Goal: Check status: Check status

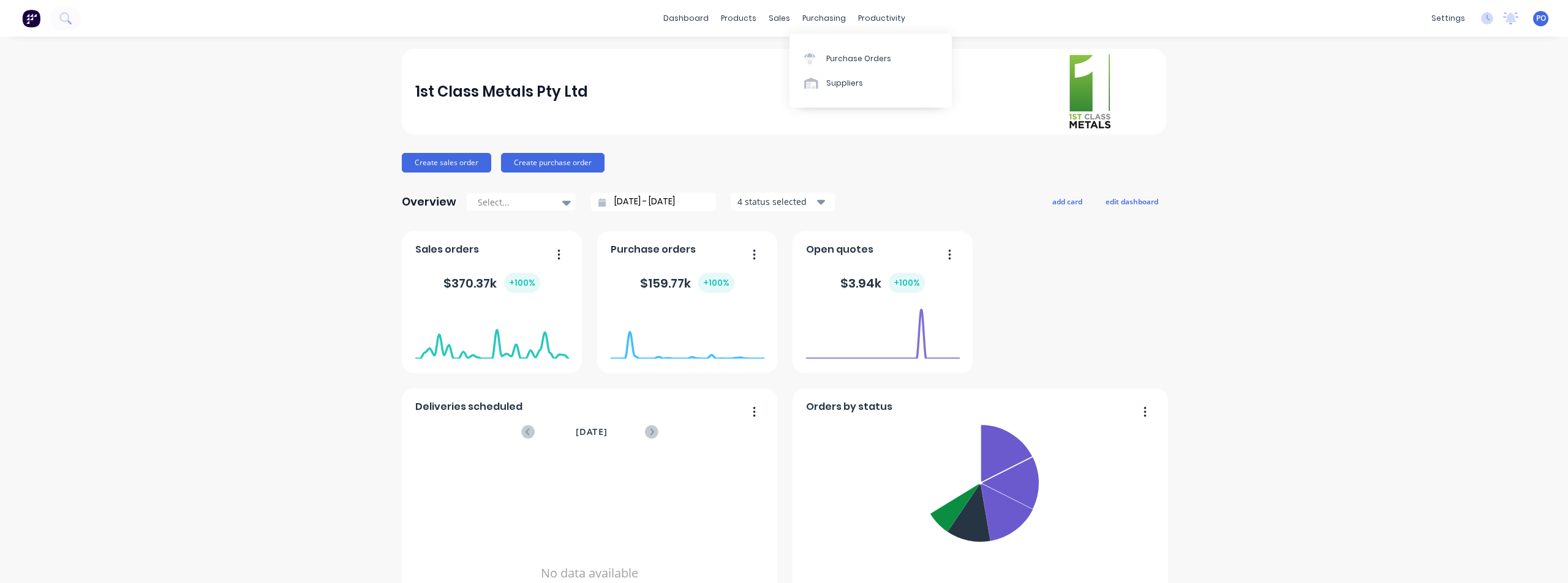
click at [827, 15] on div "purchasing" at bounding box center [823, 18] width 56 height 18
click at [833, 58] on div "Purchase Orders" at bounding box center [858, 58] width 65 height 11
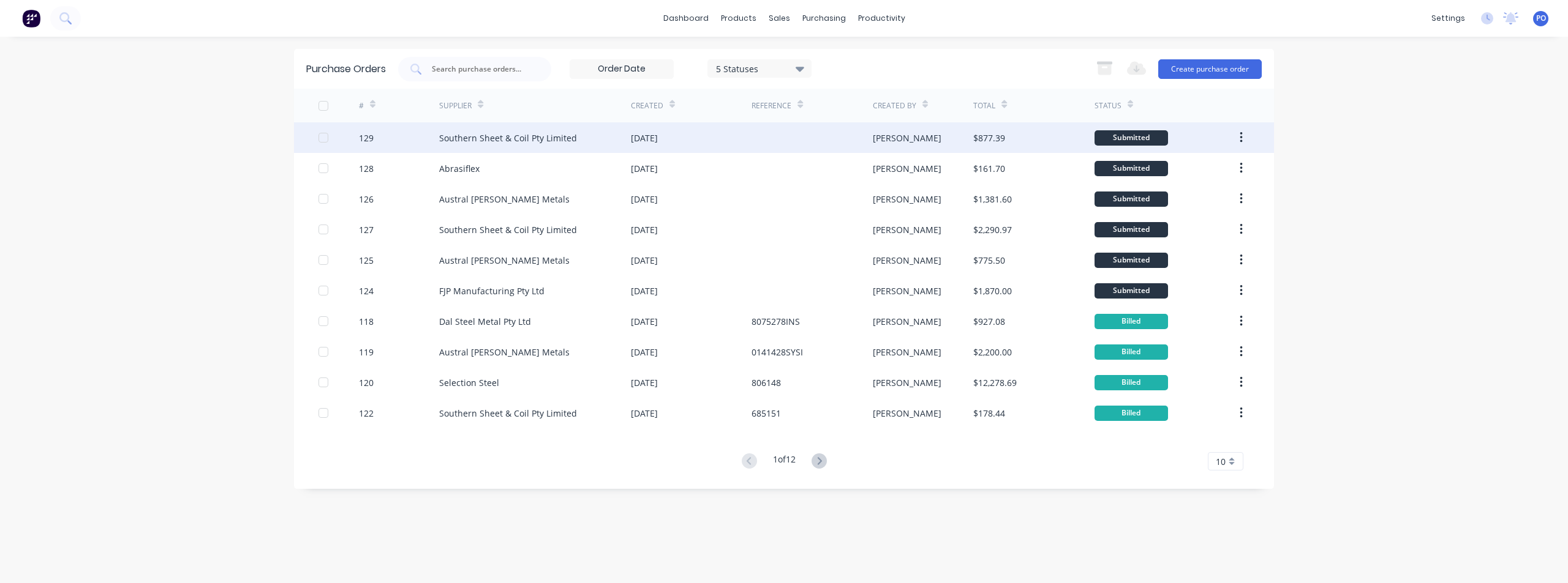
click at [544, 138] on div "Southern Sheet & Coil Pty Limited" at bounding box center [508, 138] width 138 height 13
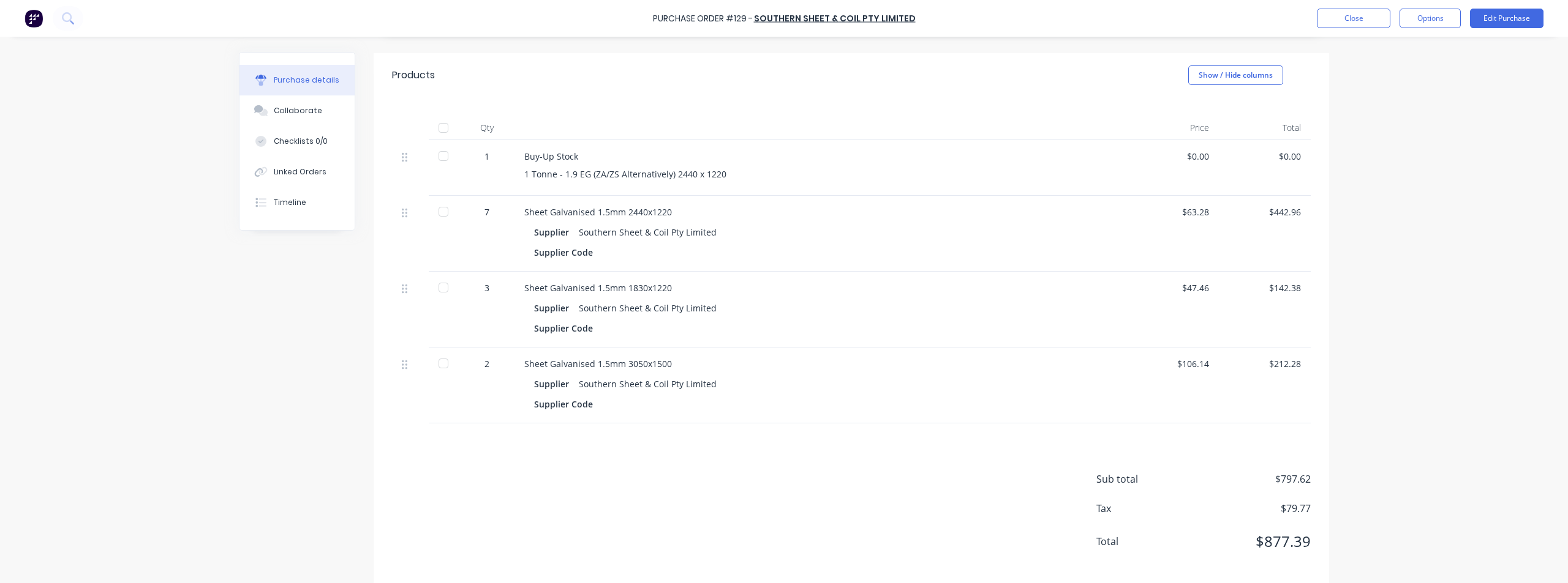
scroll to position [246, 0]
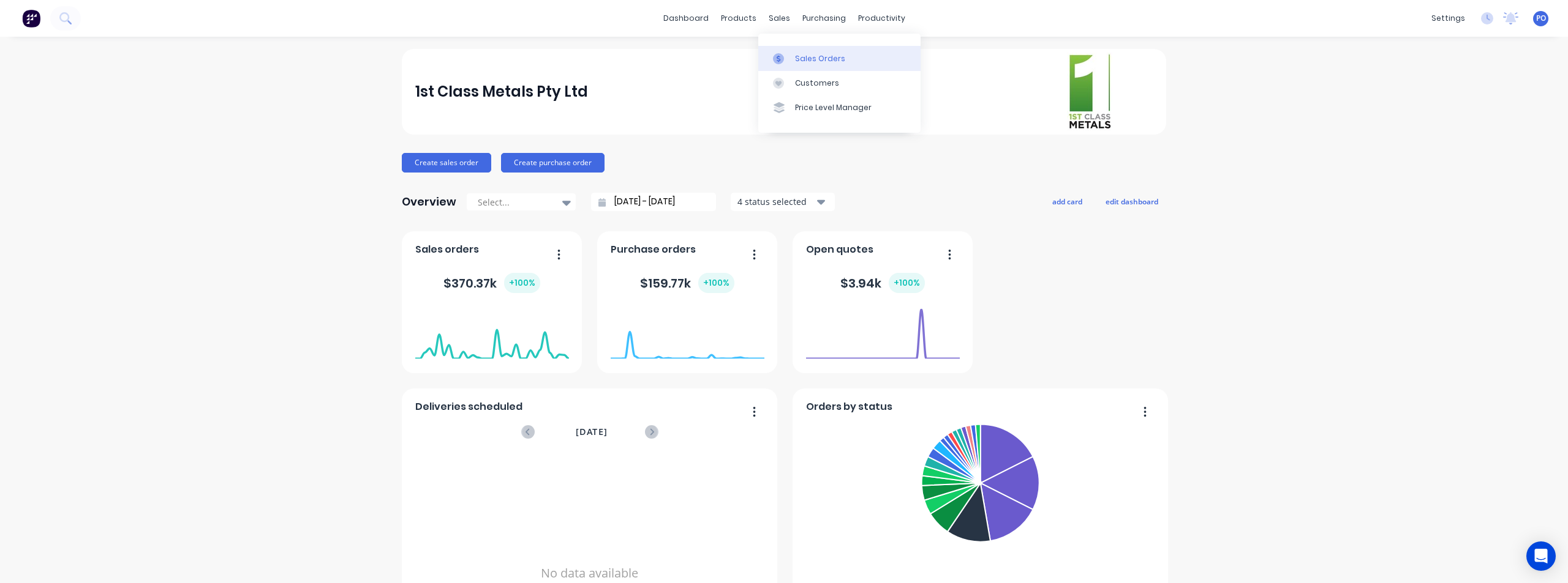
click at [801, 55] on div "Sales Orders" at bounding box center [819, 58] width 50 height 11
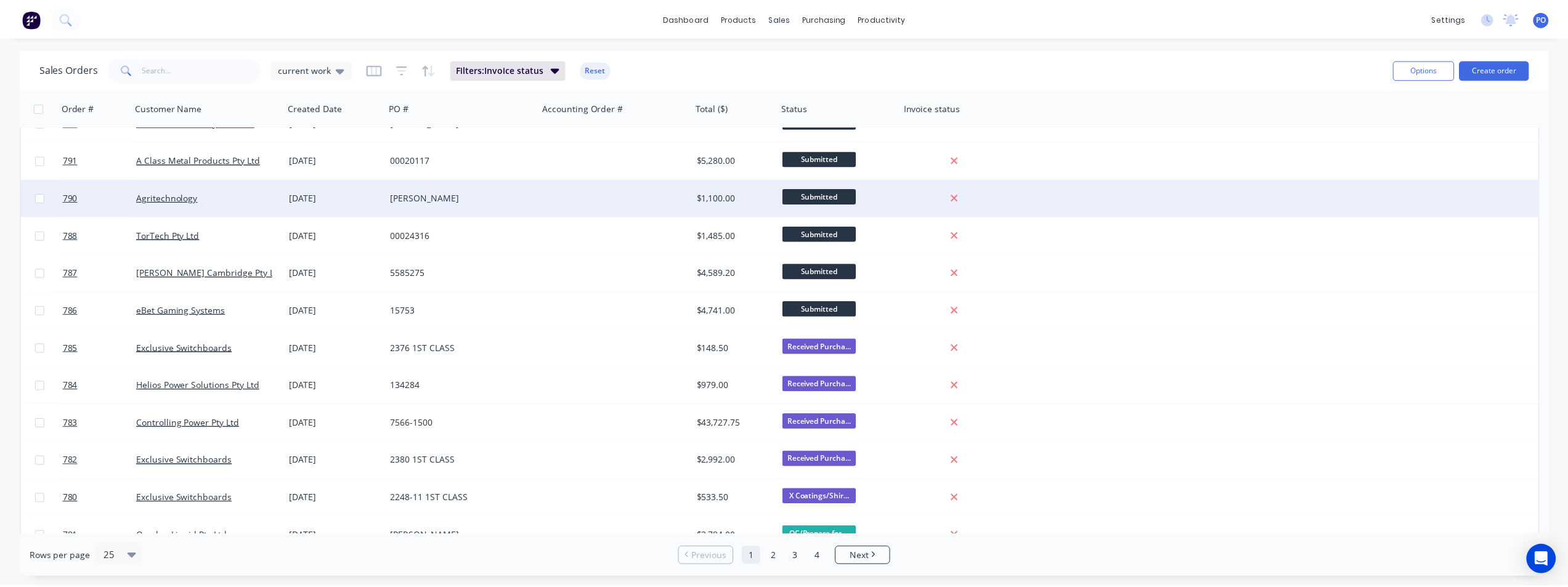
scroll to position [247, 0]
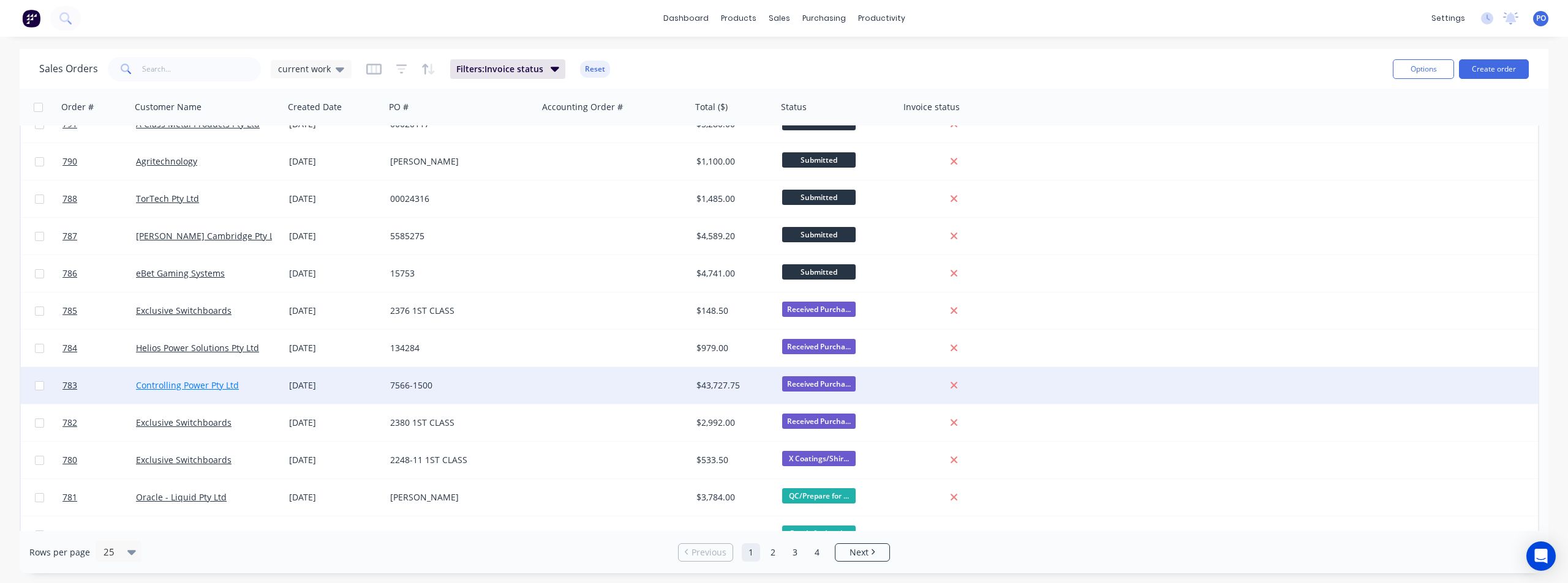
click at [194, 386] on link "Controlling Power Pty Ltd" at bounding box center [187, 385] width 103 height 11
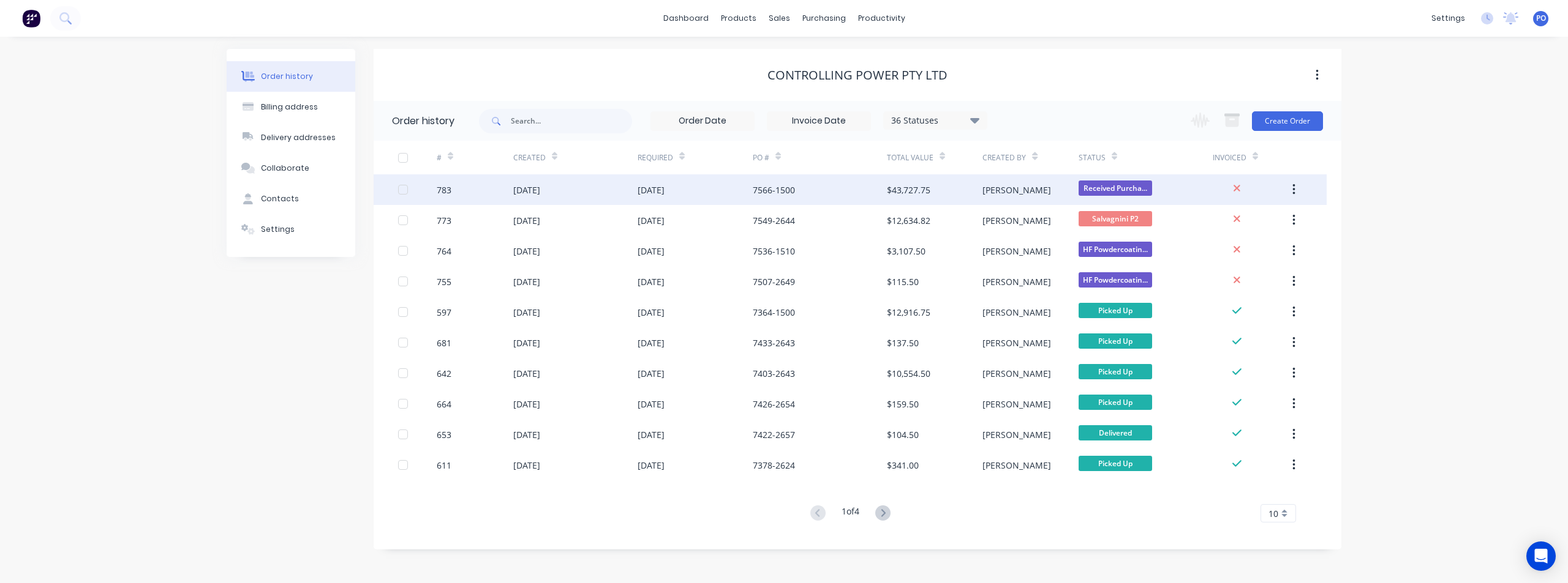
click at [488, 184] on div "783" at bounding box center [475, 190] width 76 height 30
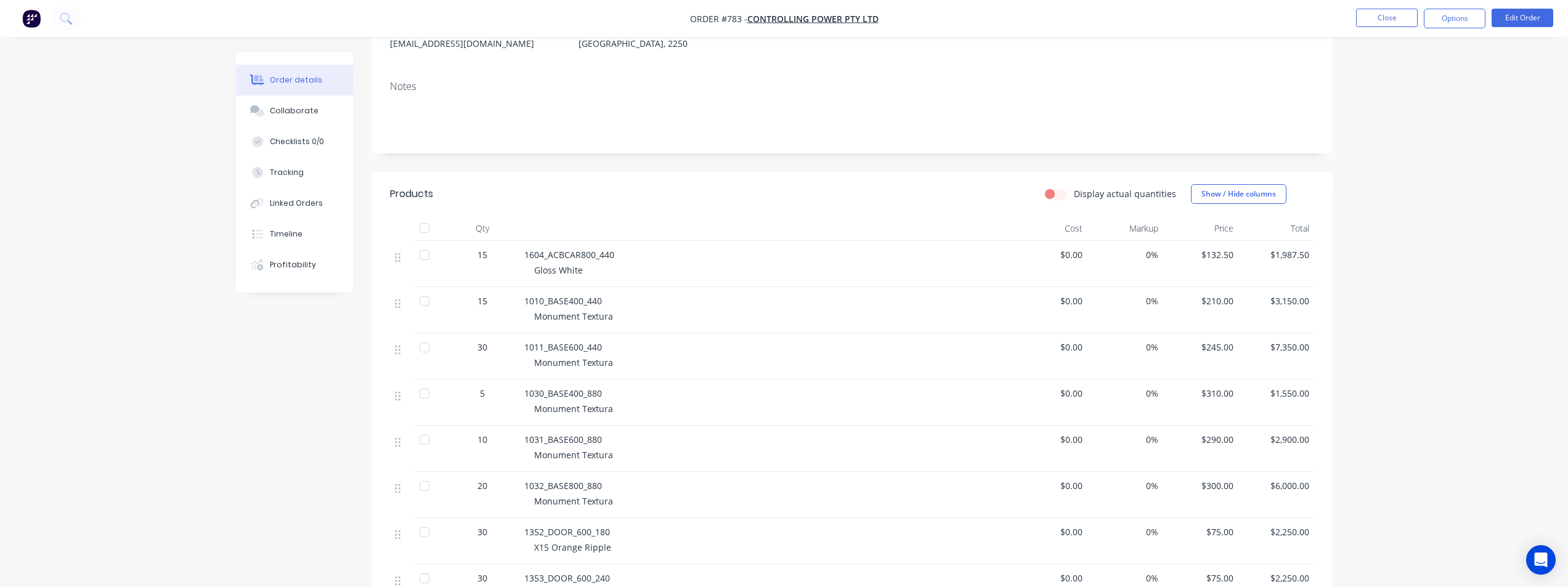
scroll to position [169, 0]
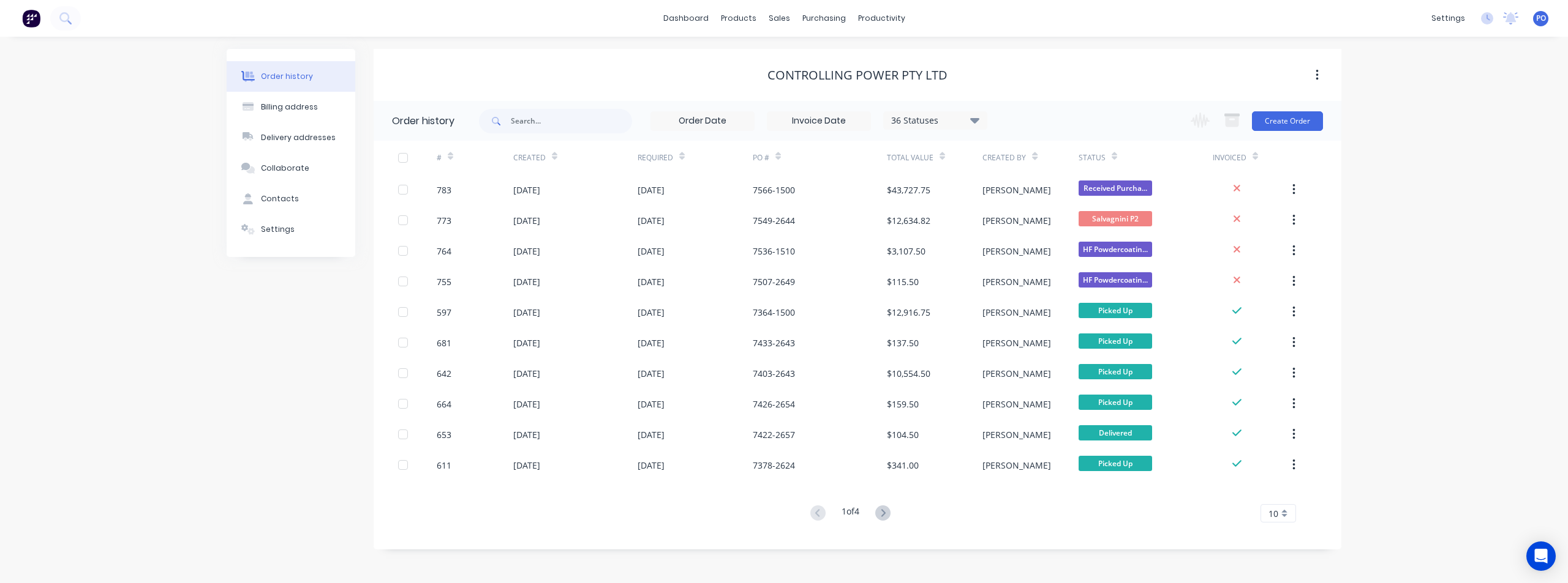
drag, startPoint x: 884, startPoint y: 513, endPoint x: 882, endPoint y: 507, distance: 6.3
click at [884, 512] on icon at bounding box center [883, 513] width 15 height 15
click at [880, 508] on icon at bounding box center [883, 513] width 15 height 15
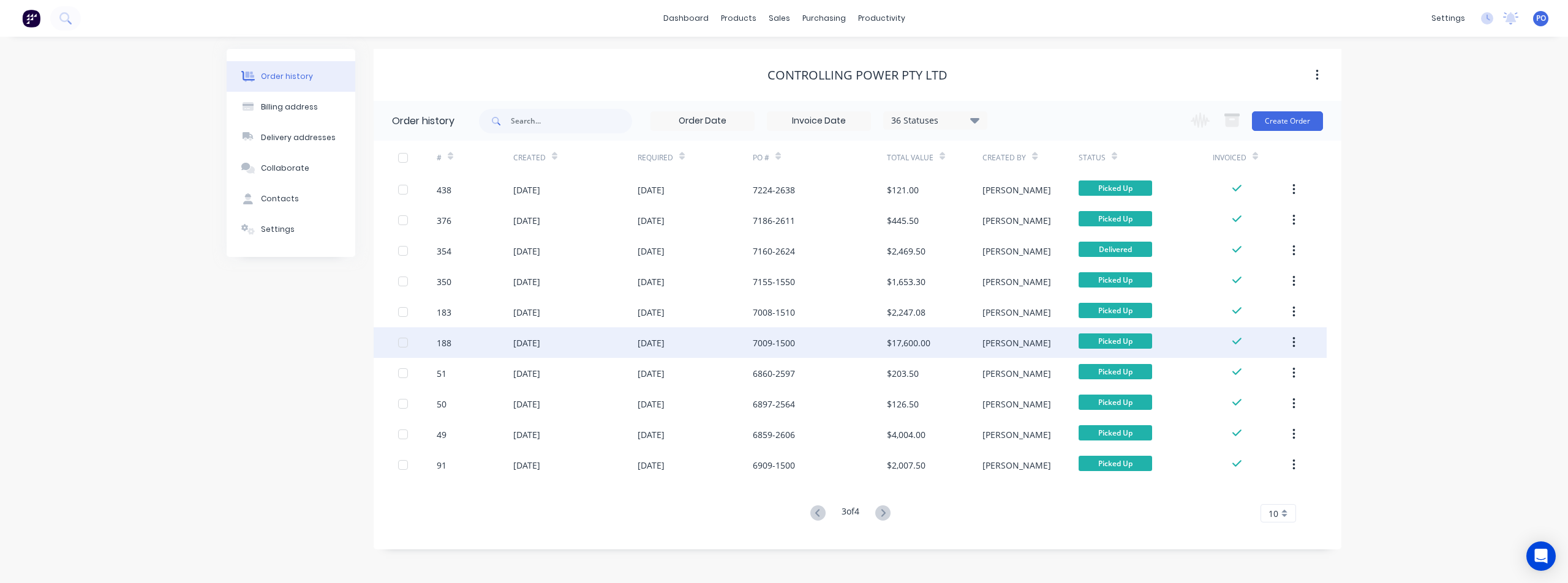
click at [805, 349] on div "7009-1500" at bounding box center [819, 342] width 134 height 30
